Goal: Transaction & Acquisition: Purchase product/service

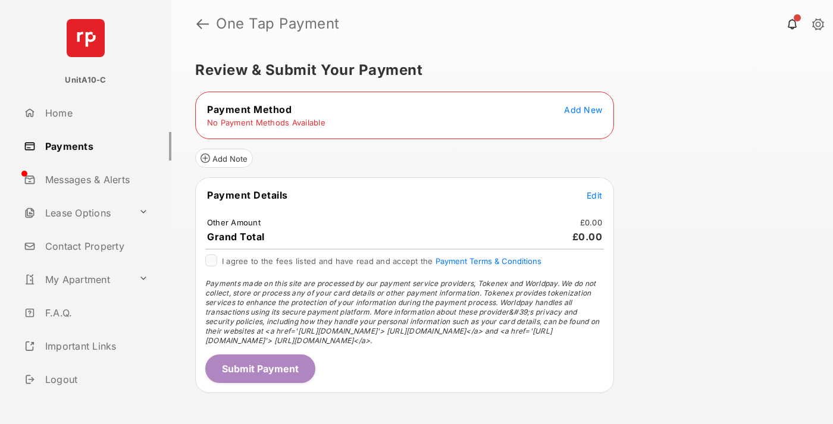
click at [583, 109] on span "Add New" at bounding box center [583, 110] width 38 height 10
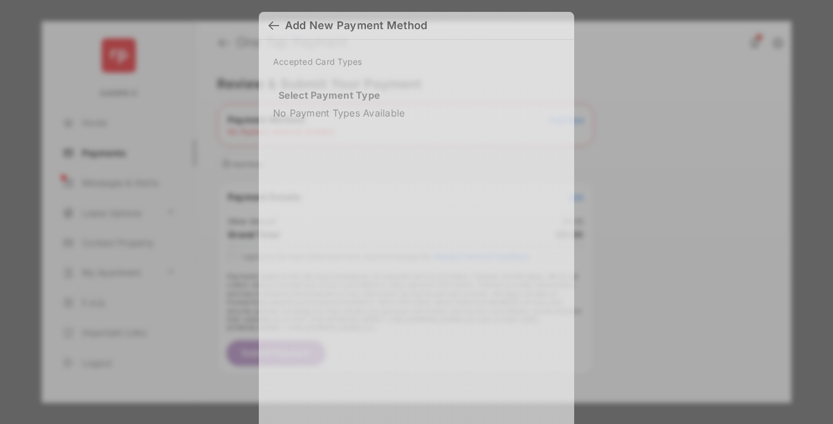
scroll to position [10, 0]
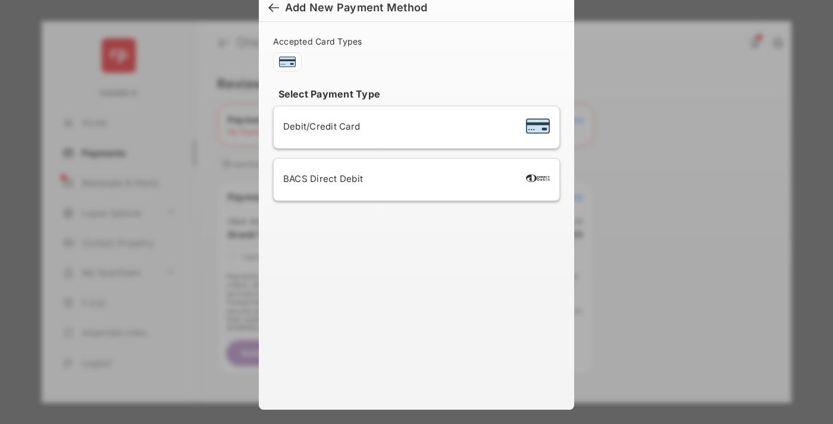
click at [318, 126] on span "Debit/Credit Card" at bounding box center [321, 126] width 77 height 11
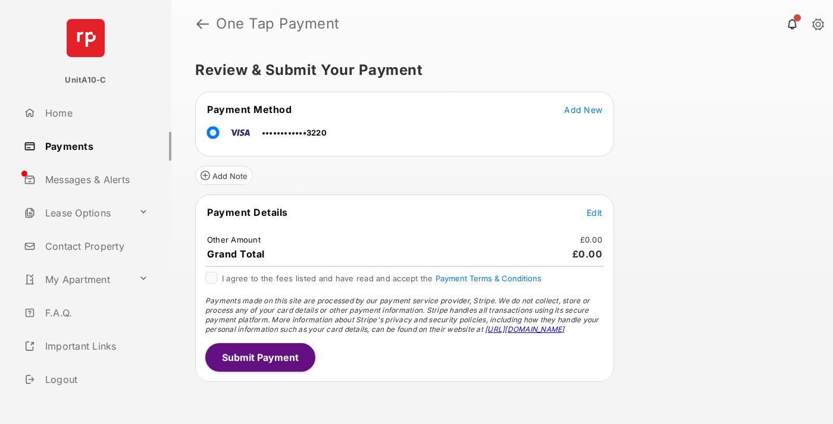
click at [594, 212] on span "Edit" at bounding box center [593, 213] width 15 height 10
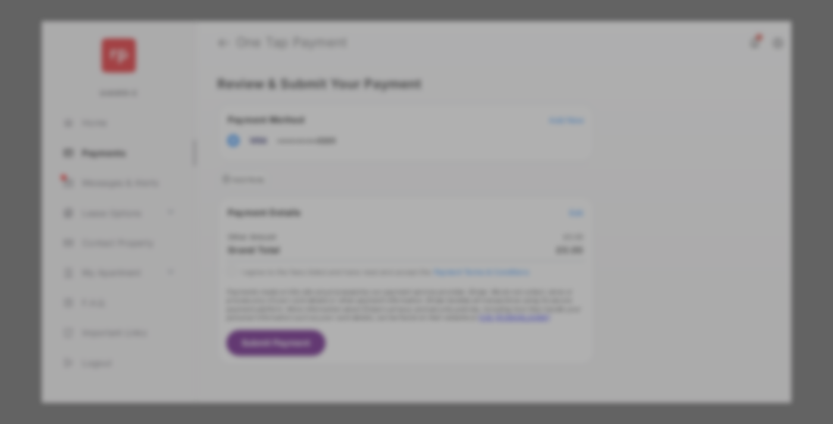
type input "**"
click at [376, 302] on button "Save" at bounding box center [375, 314] width 59 height 29
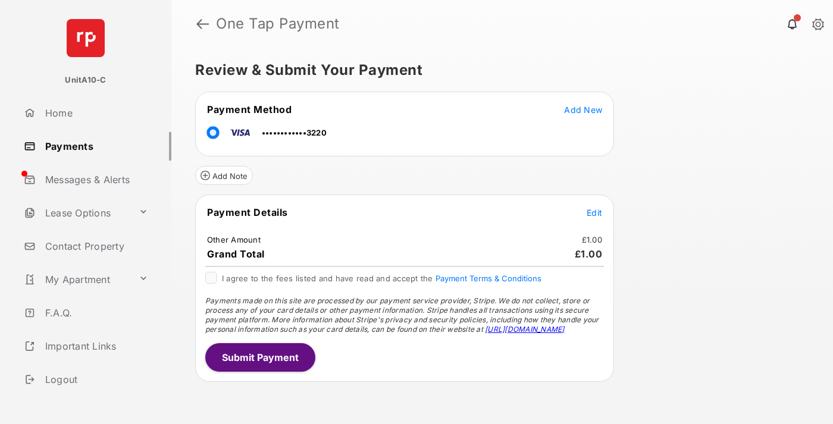
click at [259, 357] on button "Submit Payment" at bounding box center [260, 357] width 110 height 29
